Goal: Task Accomplishment & Management: Use online tool/utility

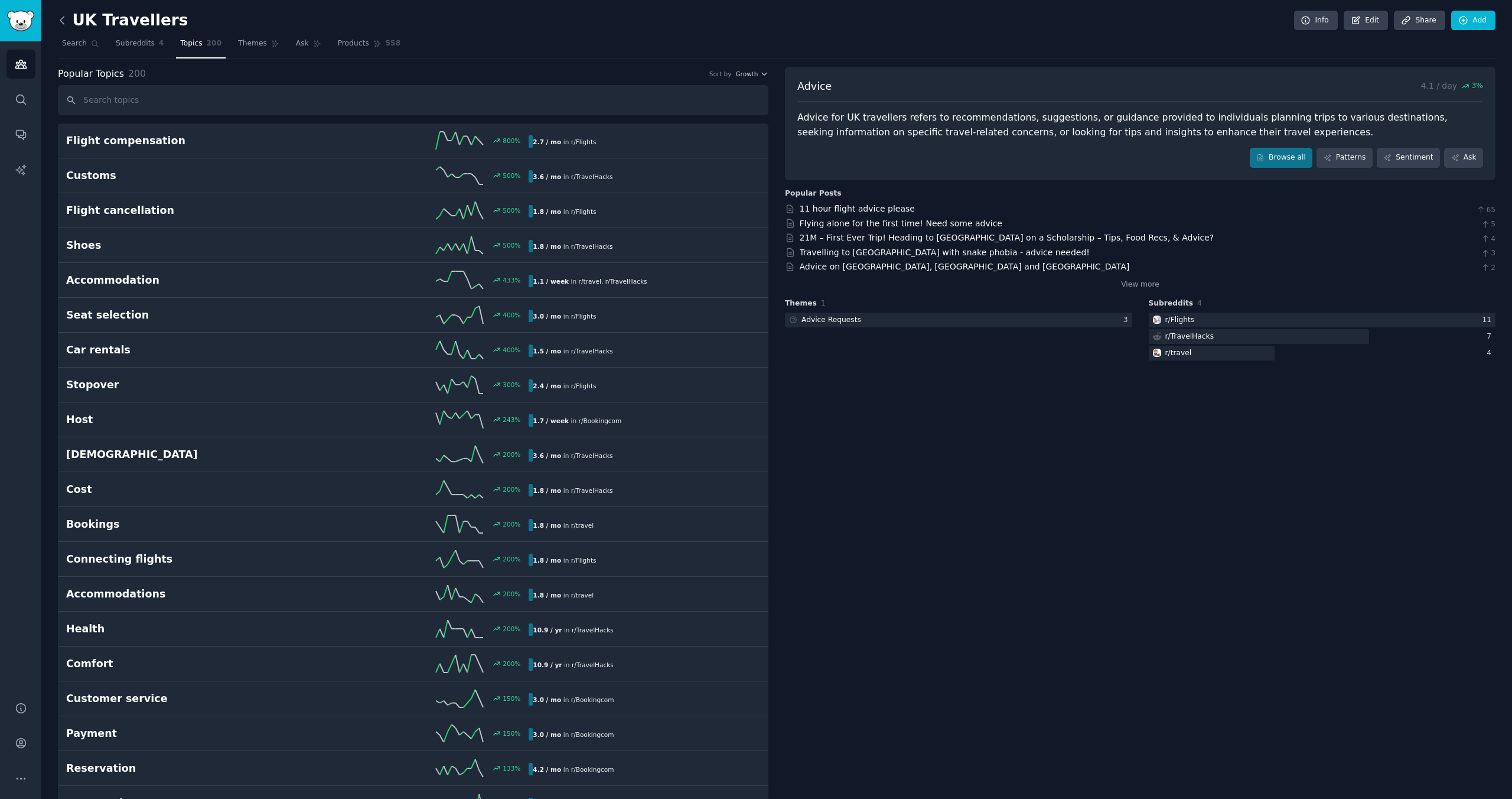
click at [62, 17] on icon at bounding box center [62, 20] width 4 height 7
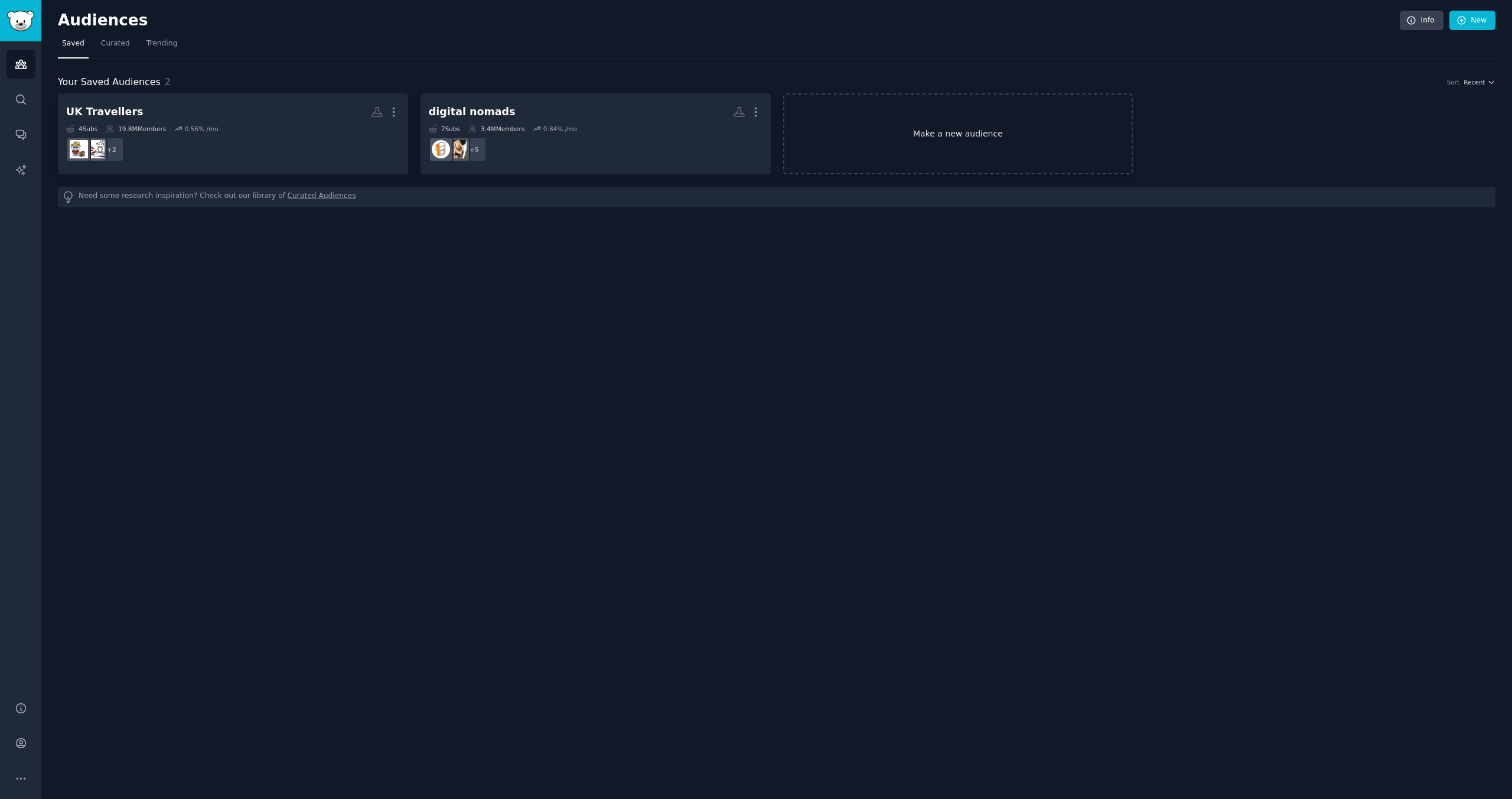
click at [865, 131] on link "Make a new audience" at bounding box center [958, 134] width 350 height 81
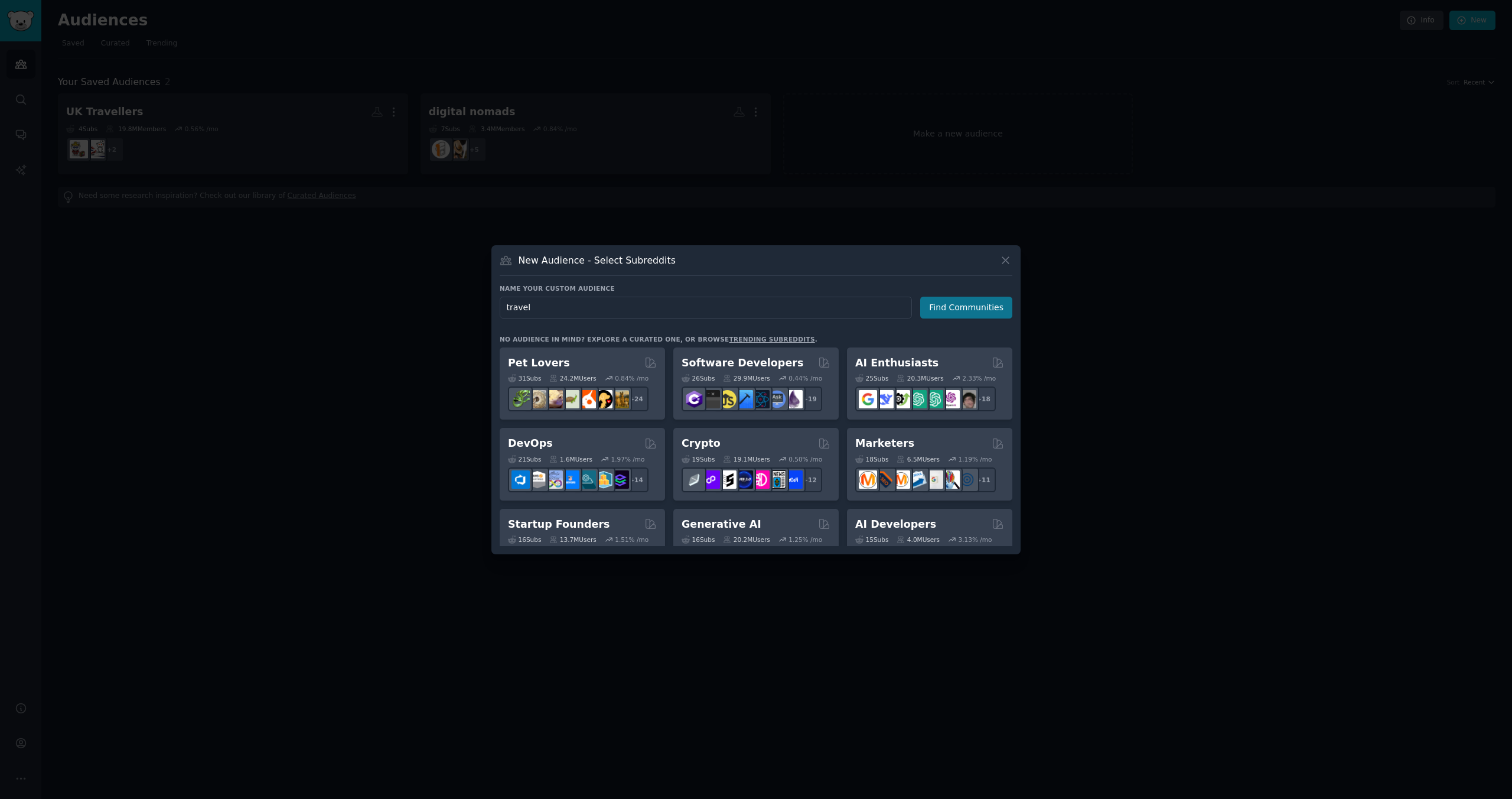
type input "travel"
click at [937, 305] on button "Find Communities" at bounding box center [966, 308] width 92 height 22
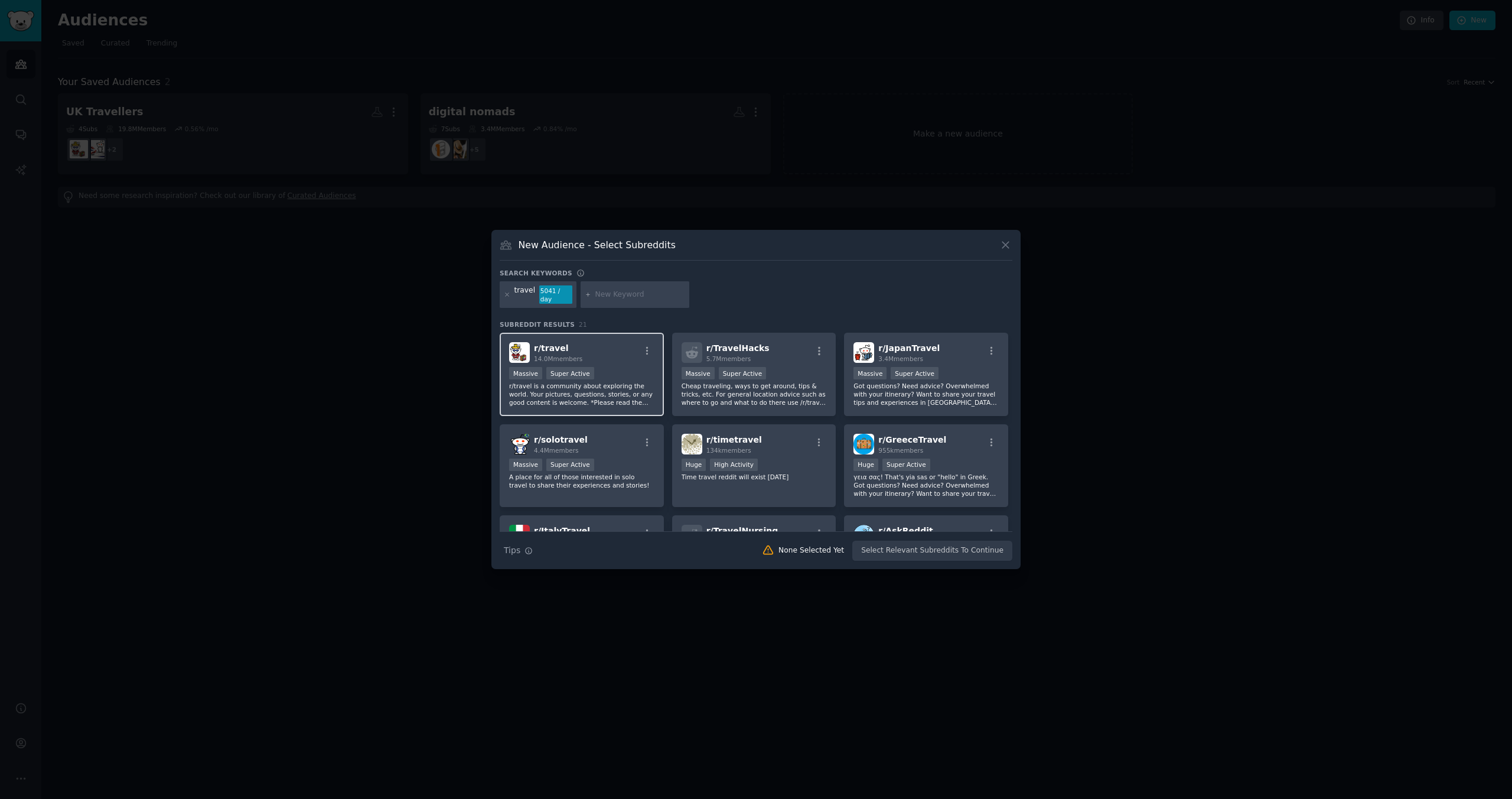
click at [606, 355] on div "r/ travel 14.0M members" at bounding box center [582, 353] width 145 height 21
click at [774, 346] on div "r/ TravelHacks 5.7M members" at bounding box center [754, 353] width 145 height 21
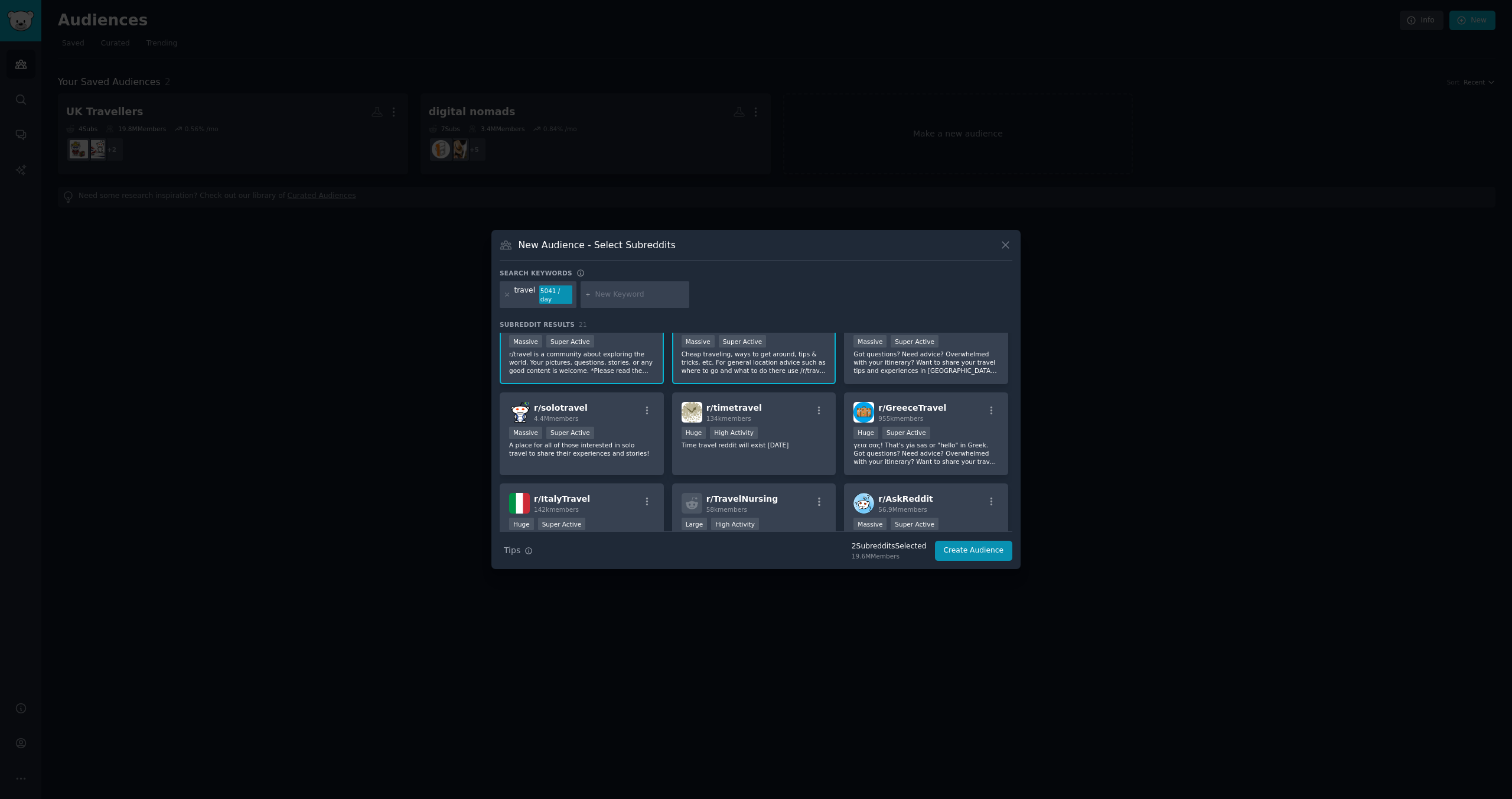
scroll to position [66, 0]
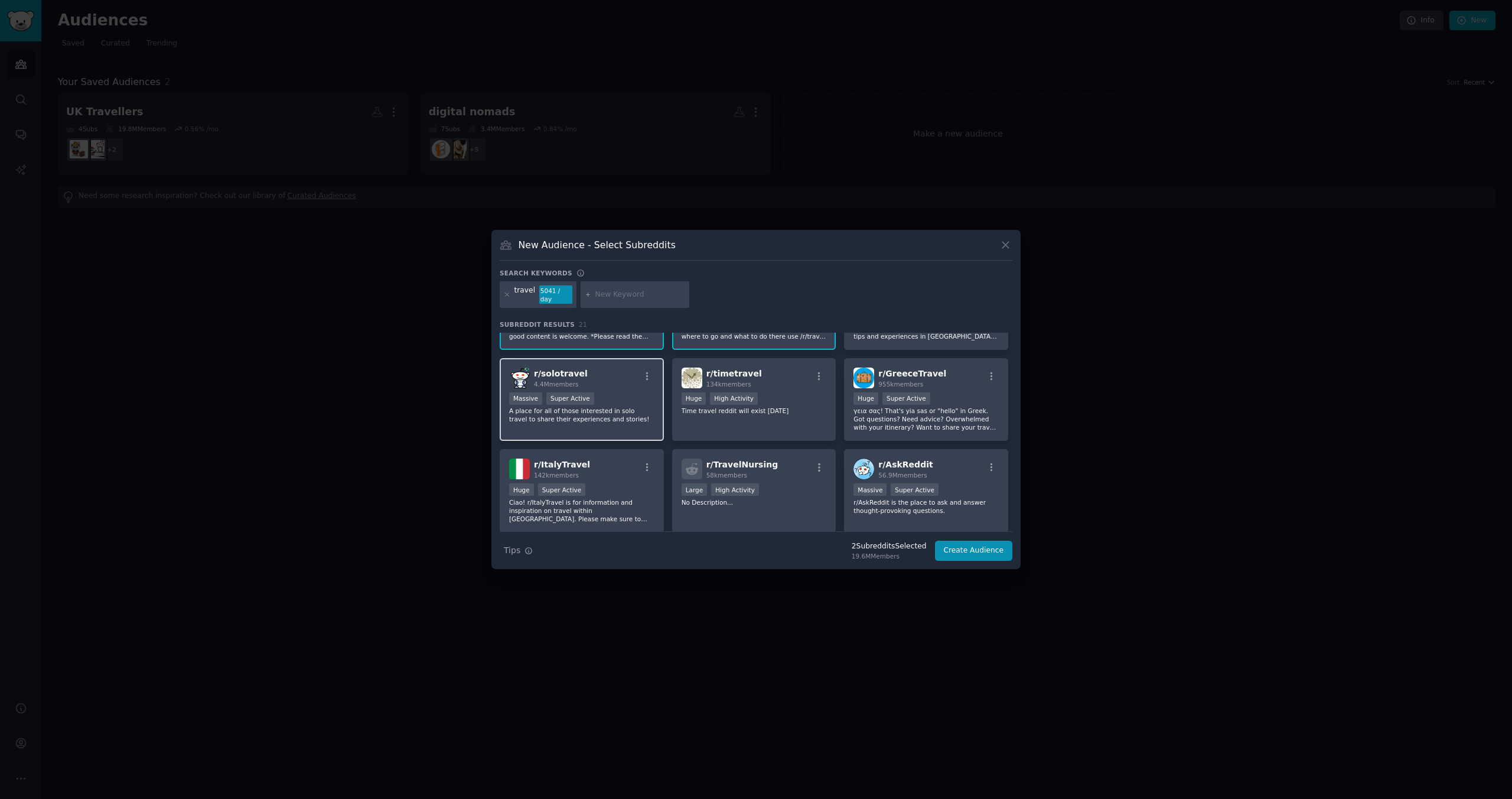
click at [619, 374] on div "r/ solotravel 4.4M members" at bounding box center [582, 378] width 145 height 21
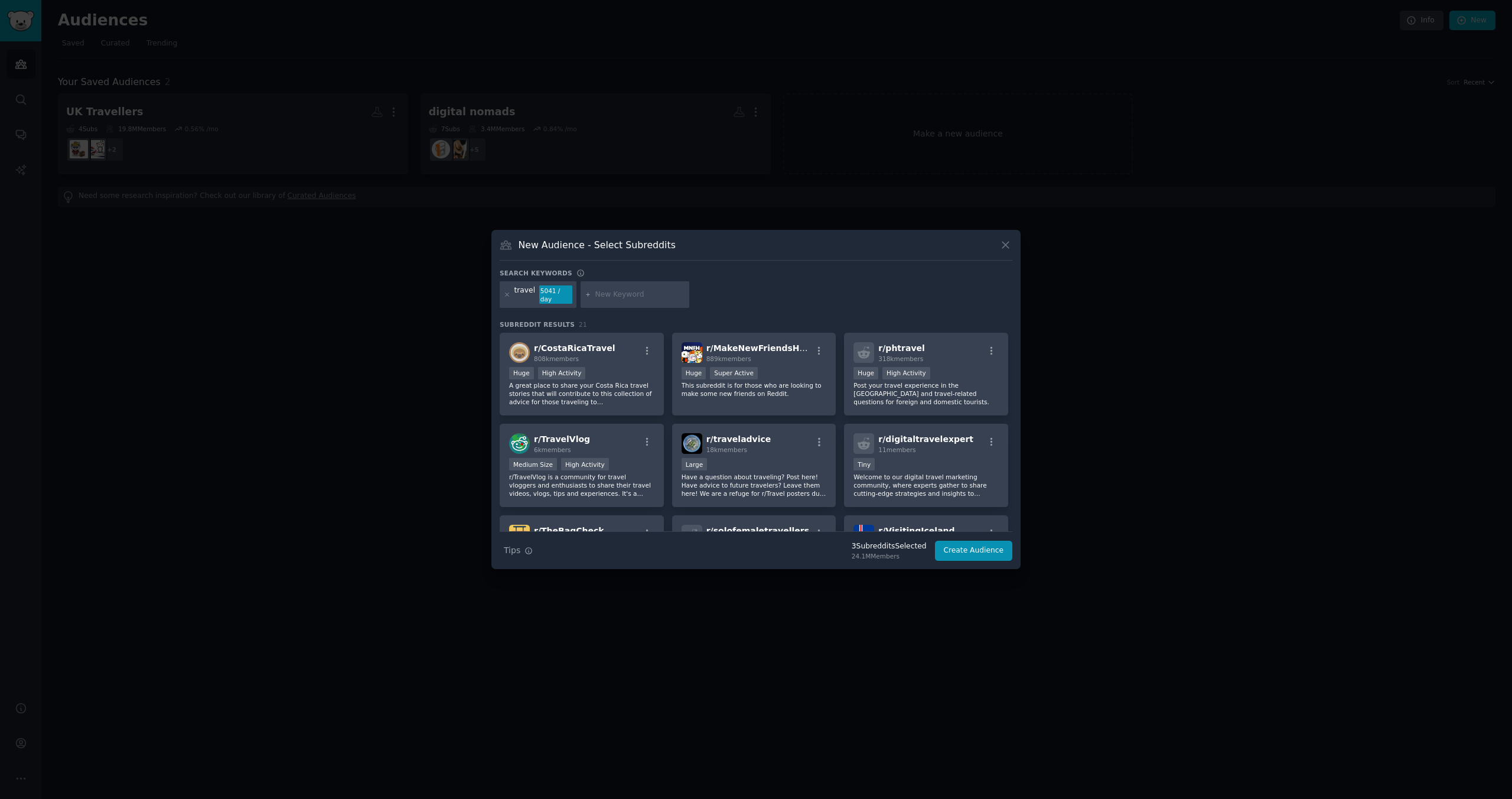
scroll to position [288, 0]
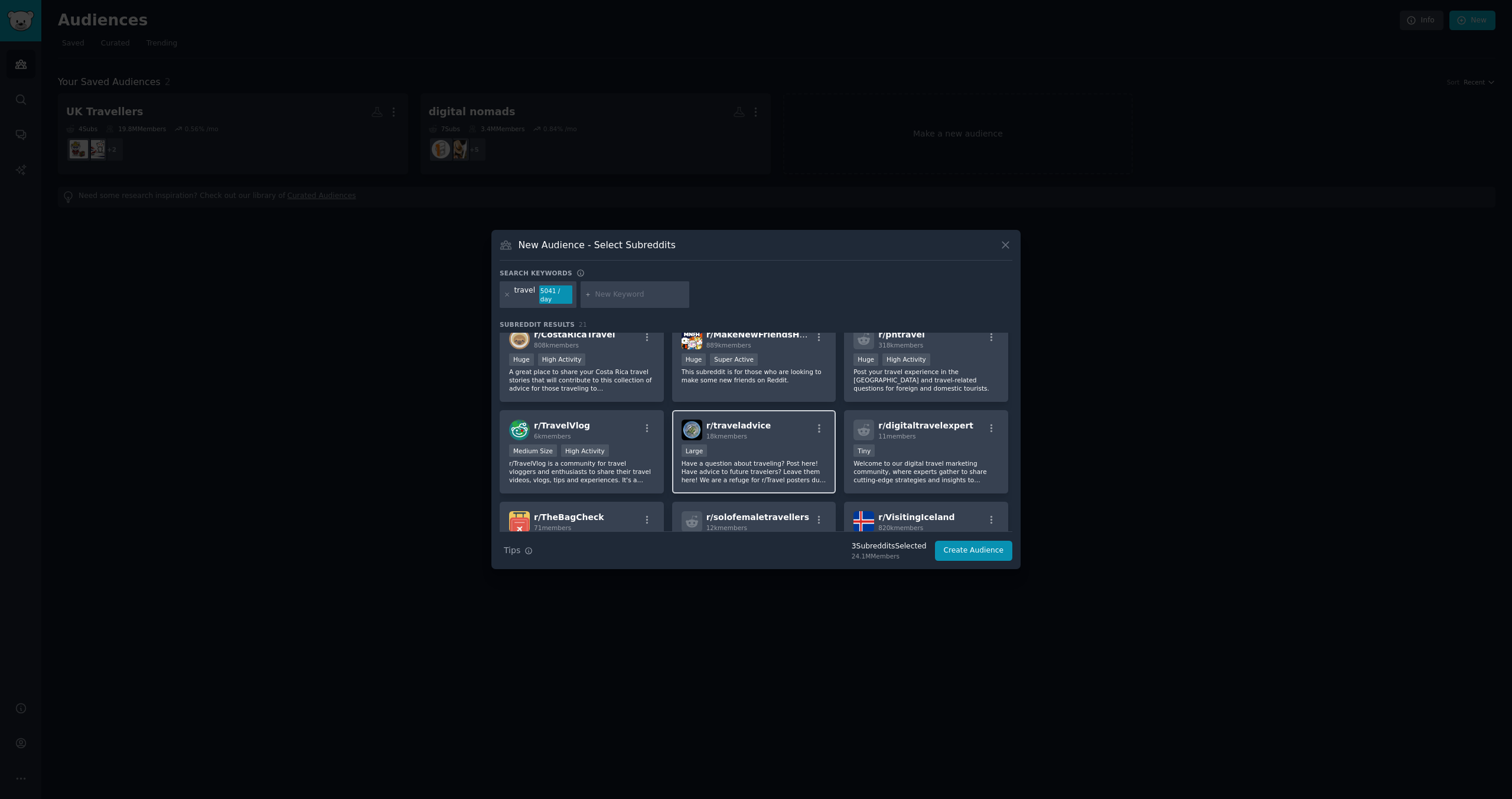
click at [775, 438] on div "r/ traveladvice 18k members Large Have a question about traveling? Post here! H…" at bounding box center [754, 452] width 164 height 84
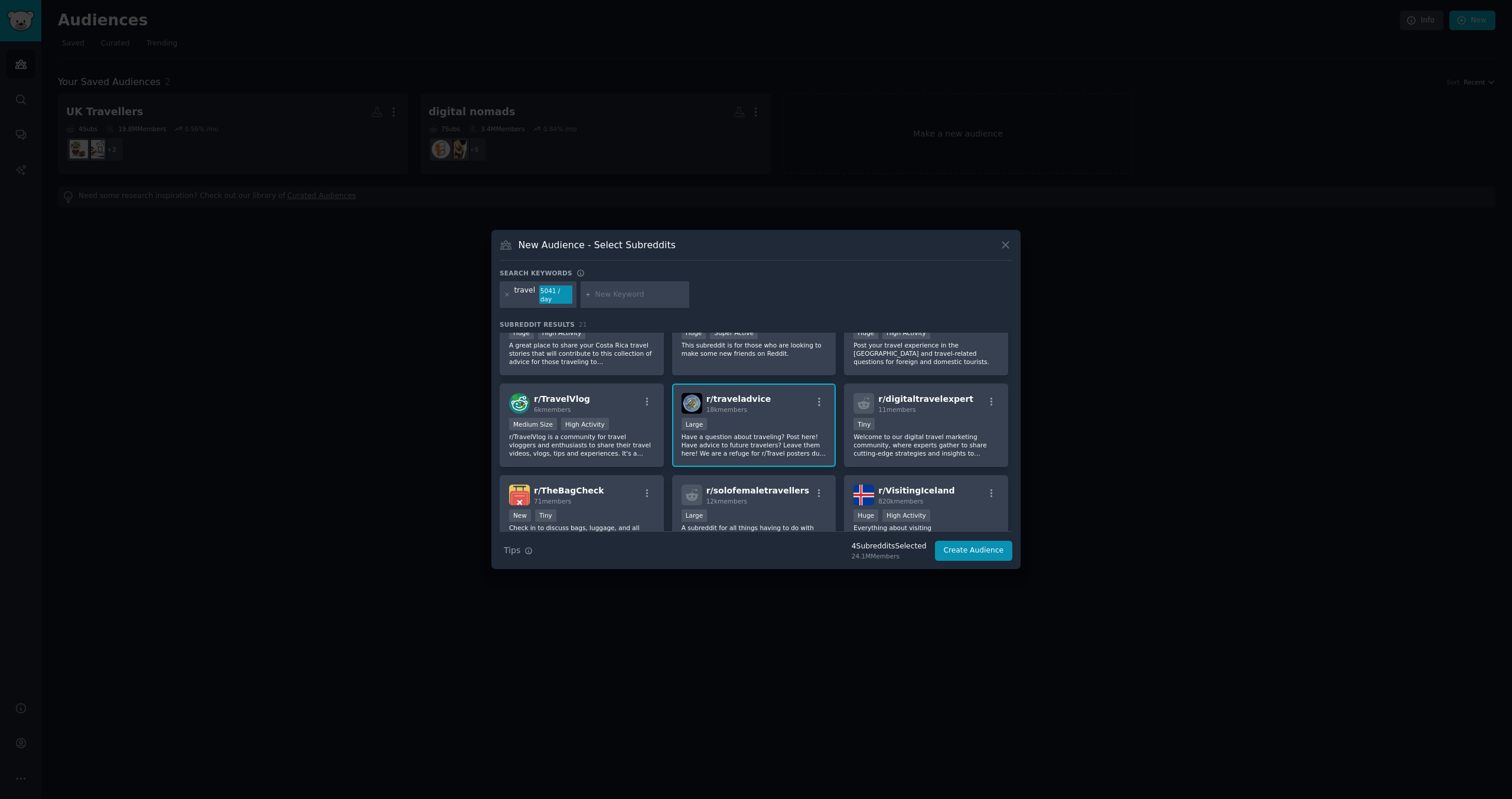
scroll to position [316, 0]
click at [592, 394] on div "r/ TravelVlog 6k members" at bounding box center [582, 402] width 145 height 21
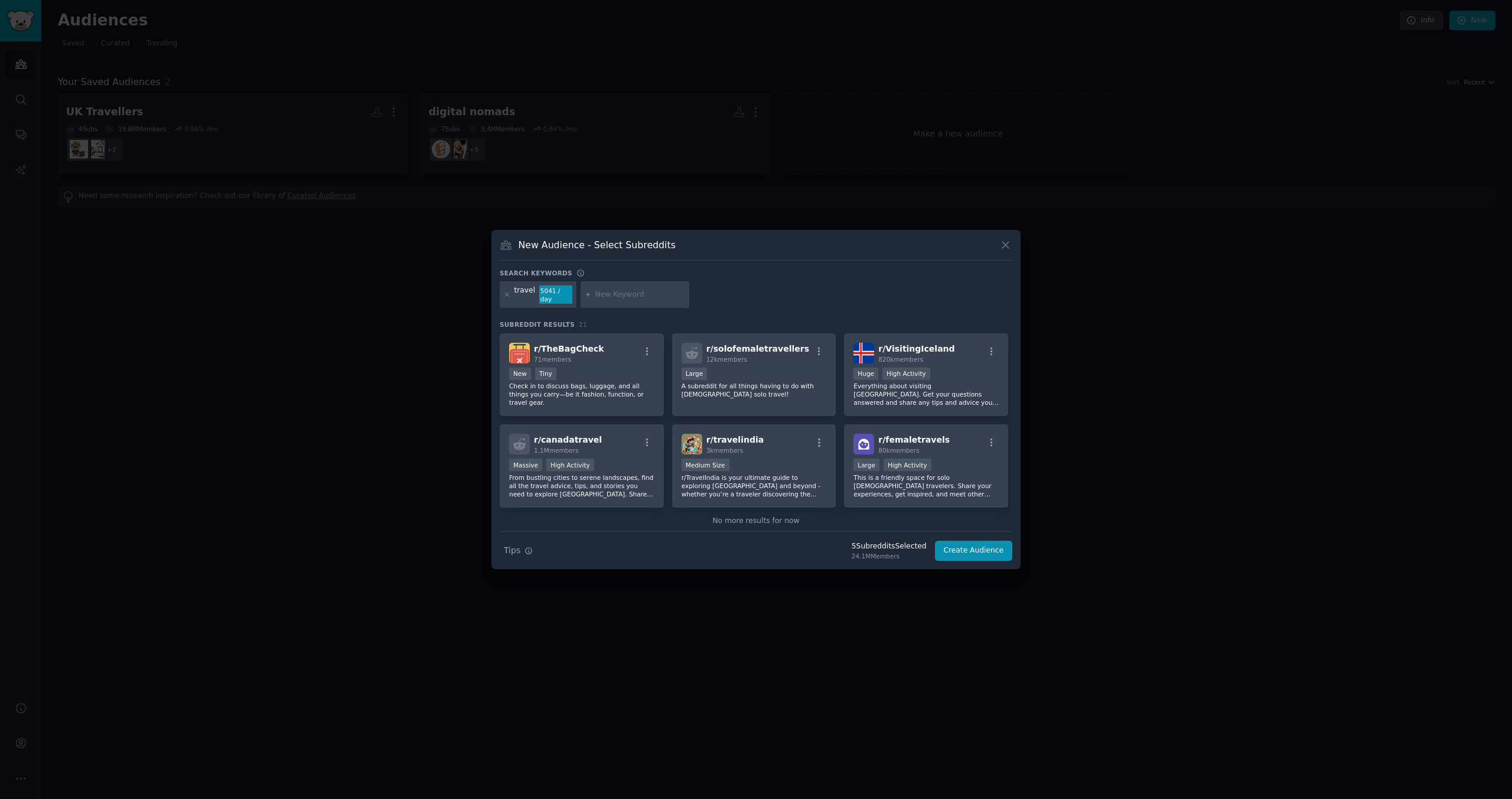
scroll to position [474, 0]
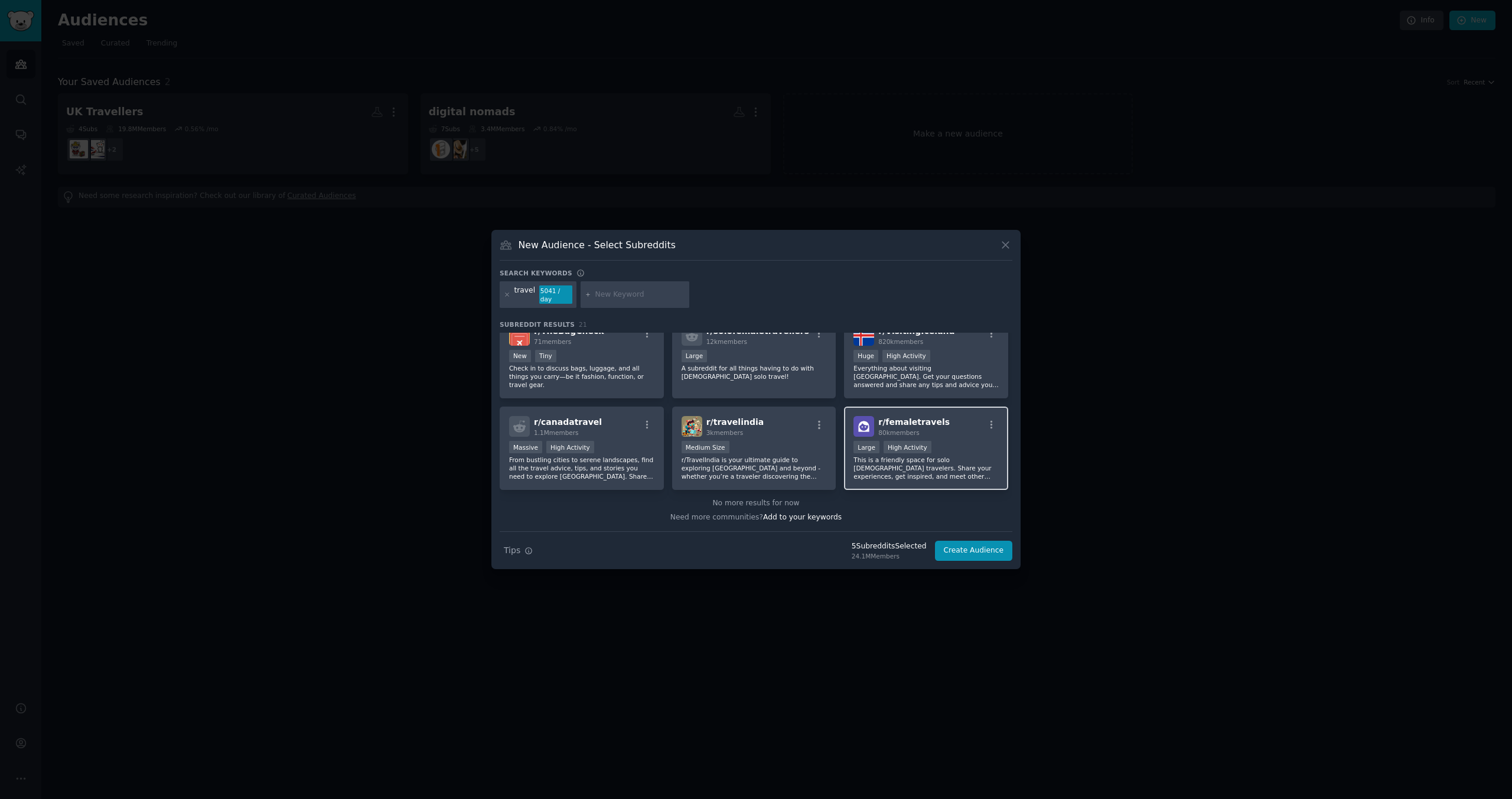
click at [946, 416] on div "r/ femaletravels 80k members" at bounding box center [926, 426] width 145 height 21
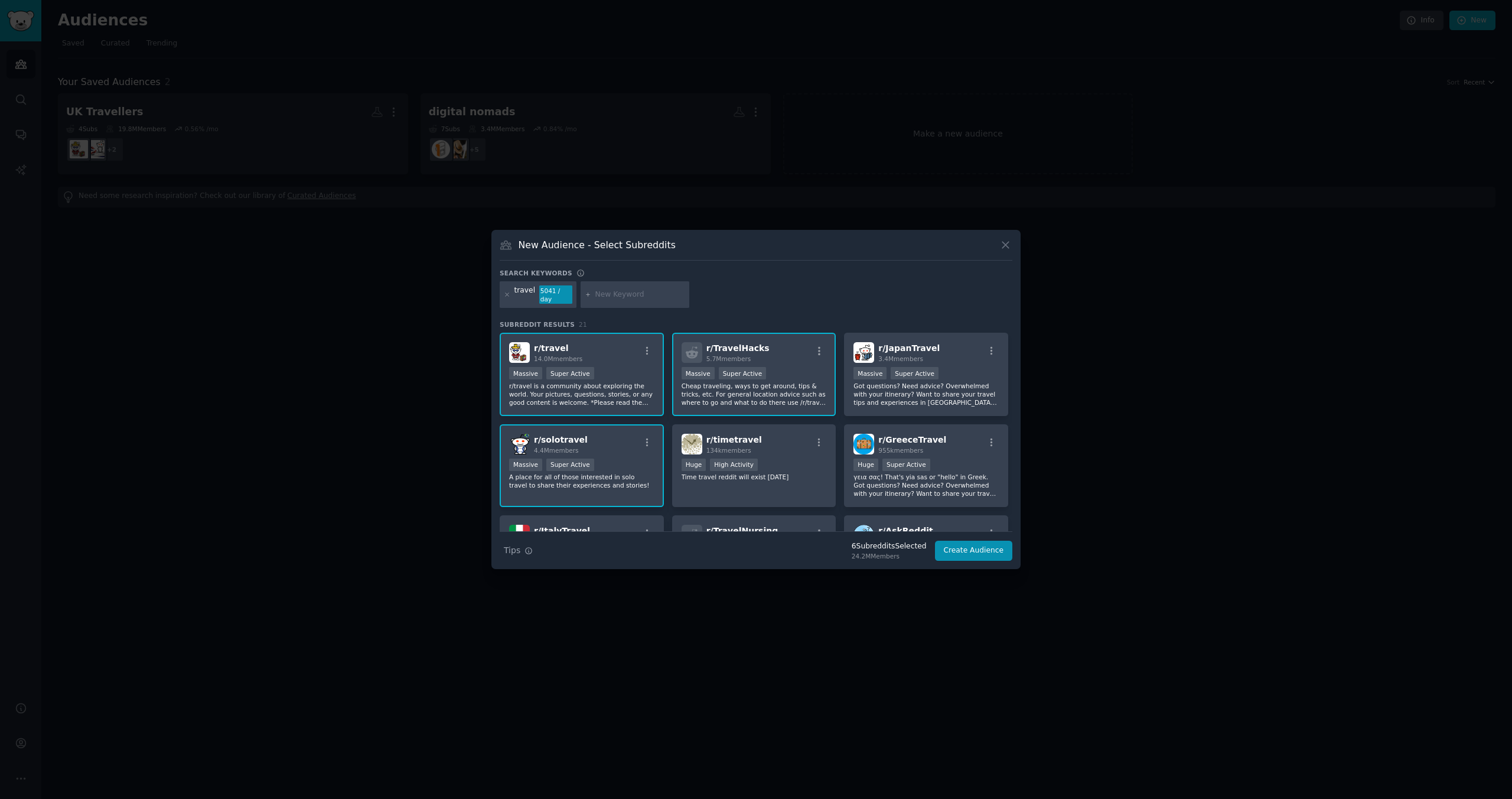
click at [627, 301] on div at bounding box center [635, 294] width 108 height 27
click at [626, 300] on div at bounding box center [635, 294] width 108 height 27
click at [624, 298] on input "text" at bounding box center [640, 295] width 90 height 11
type input "travel planning"
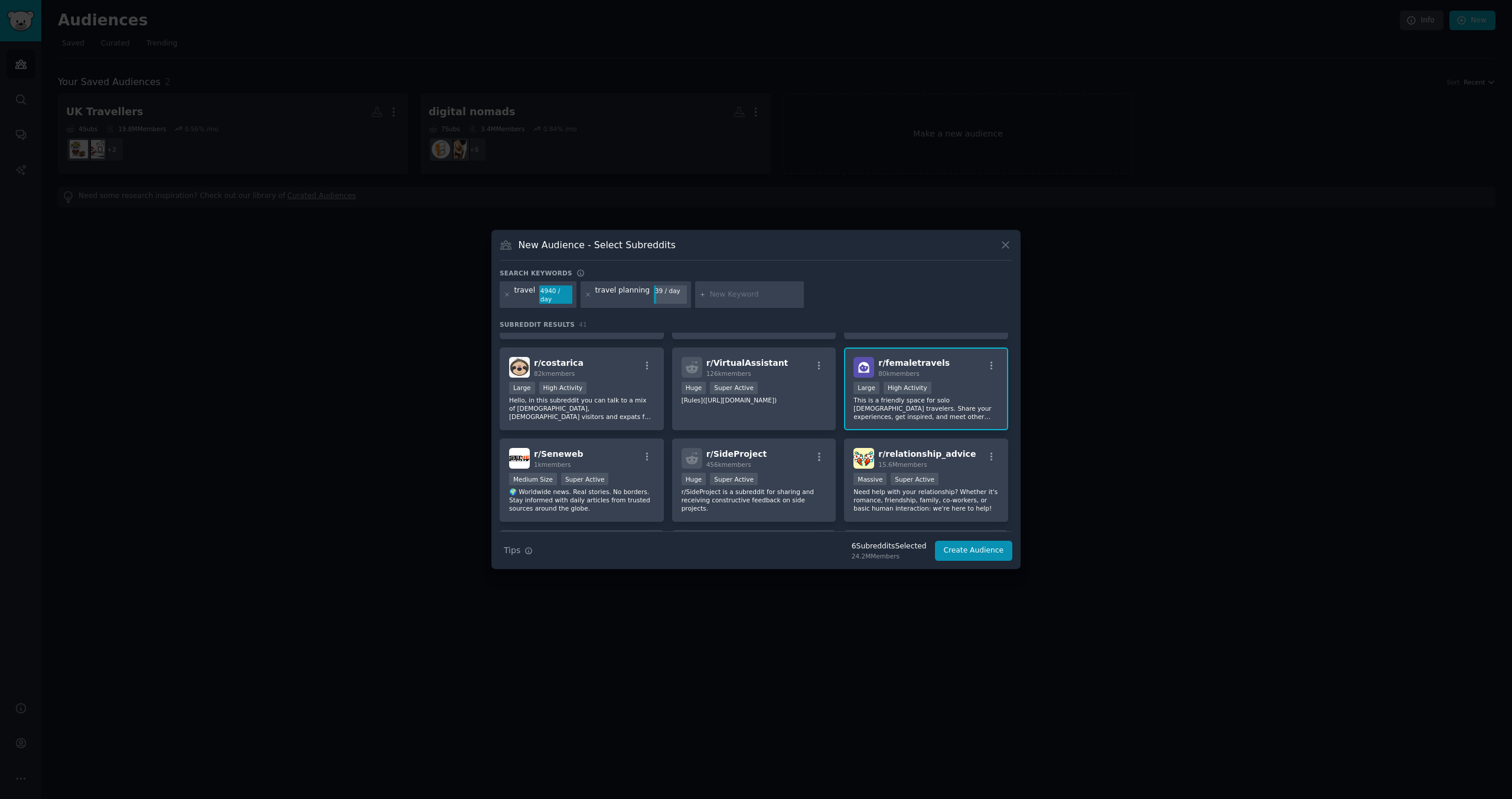
scroll to position [346, 0]
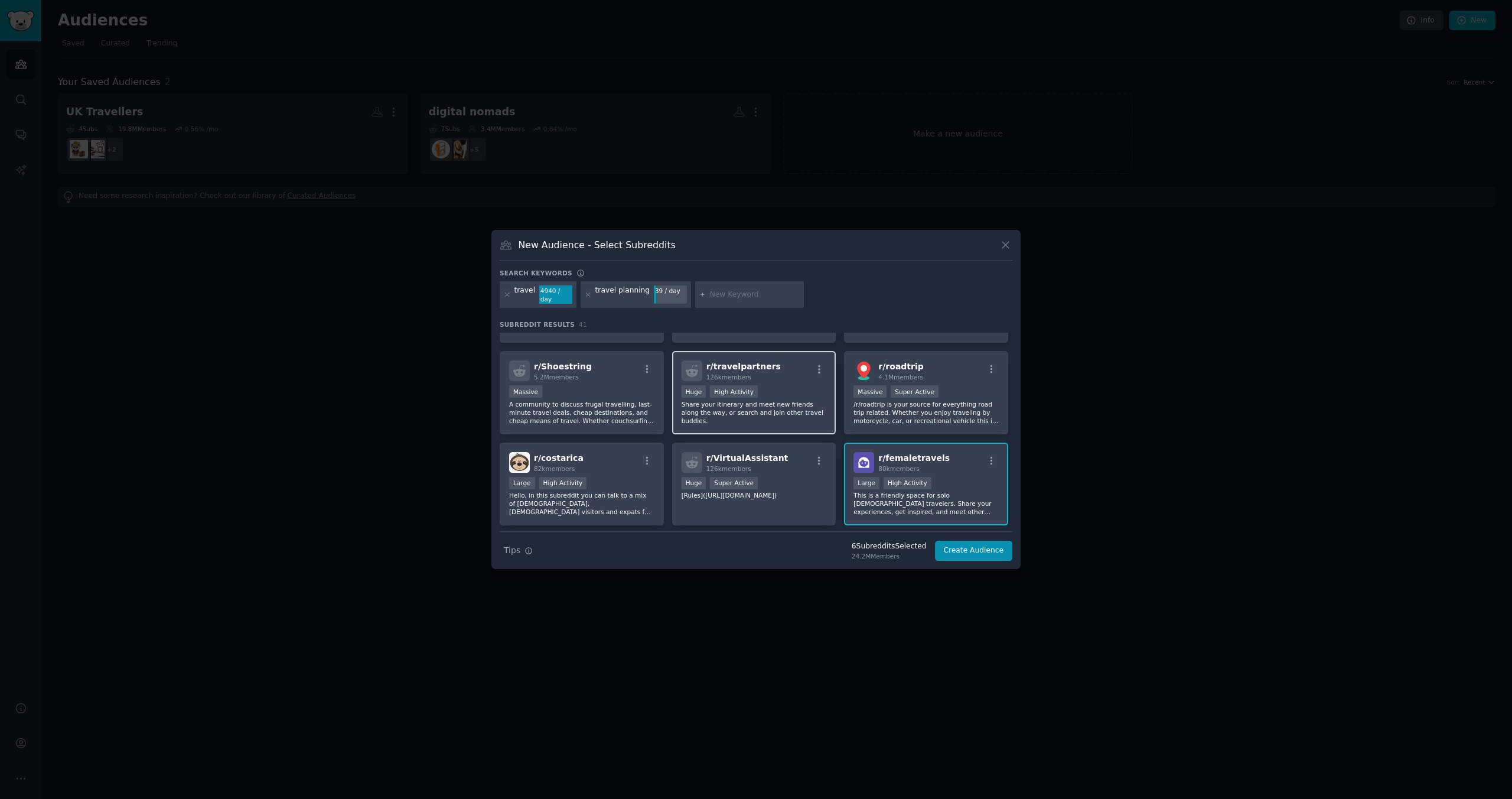
click at [792, 383] on div "r/ travelpartners 126k members Huge High Activity Share your itinerary and meet…" at bounding box center [754, 393] width 164 height 84
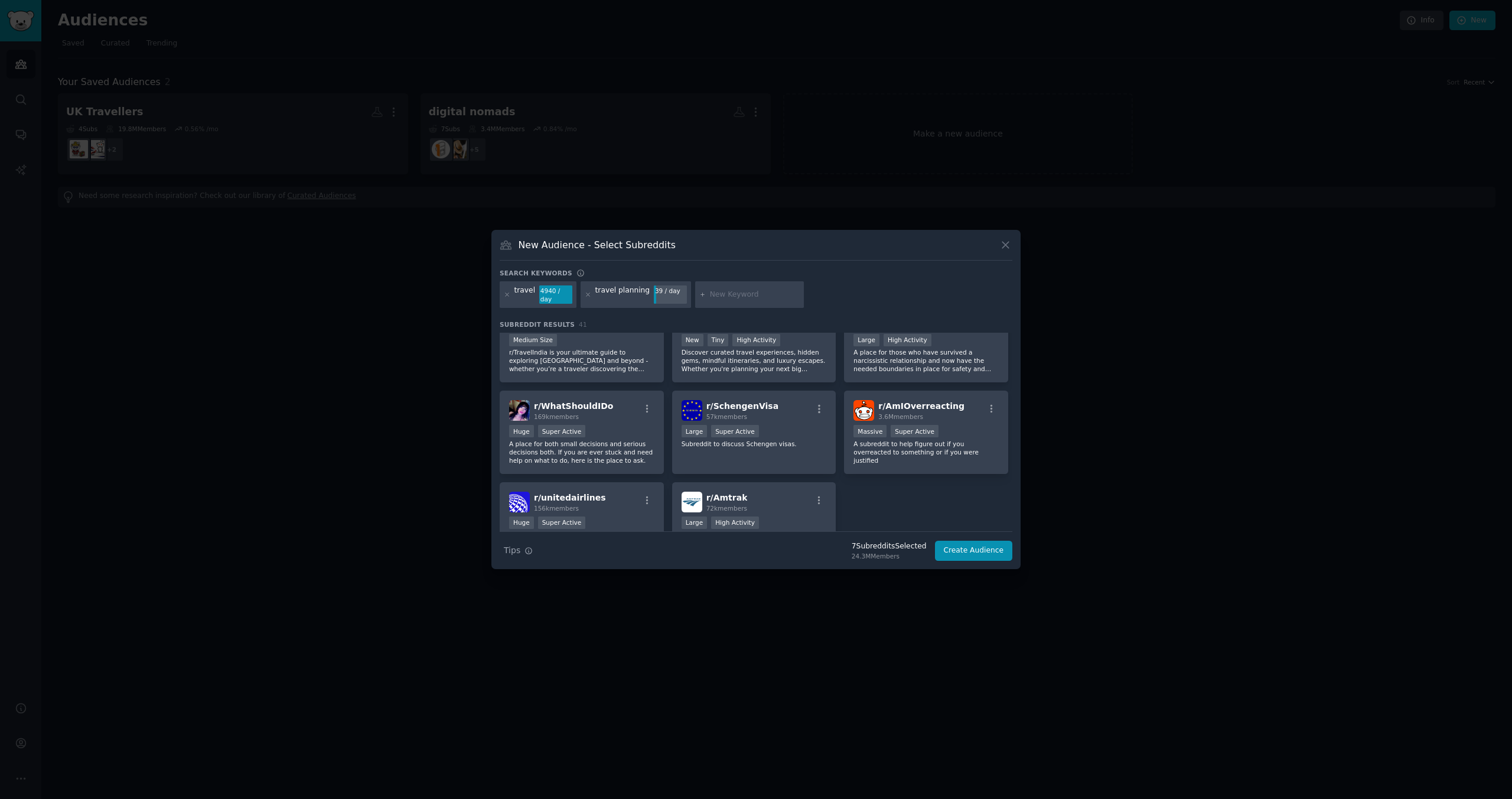
scroll to position [1112, 0]
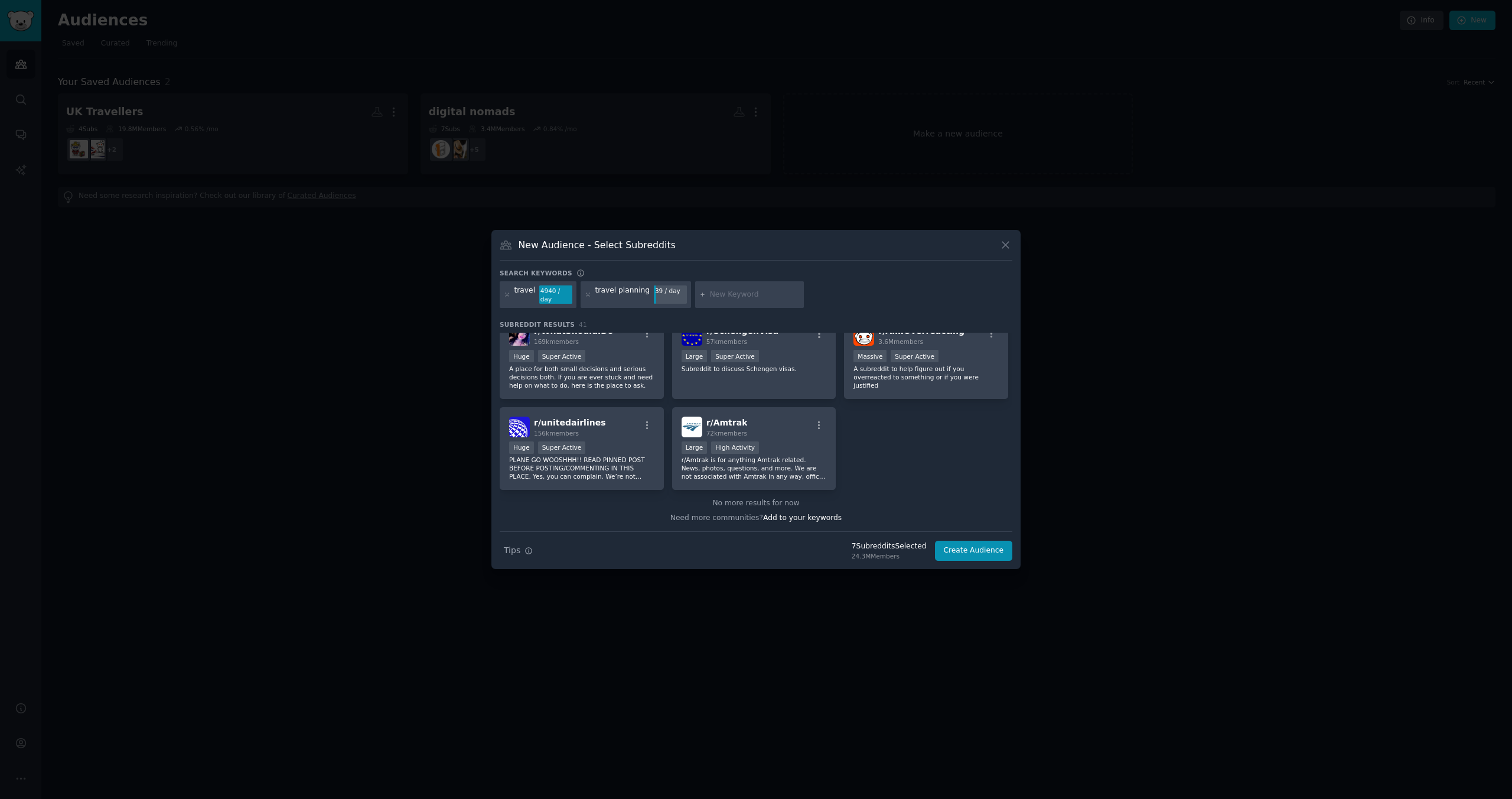
click at [719, 294] on input "text" at bounding box center [754, 295] width 90 height 11
type input "flights"
